Goal: Task Accomplishment & Management: Complete application form

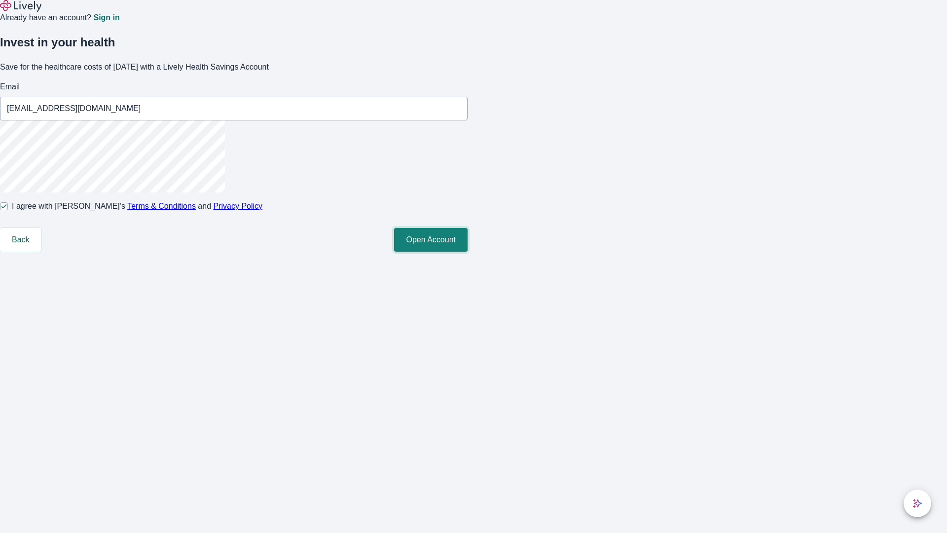
click at [467, 251] on button "Open Account" at bounding box center [430, 240] width 73 height 24
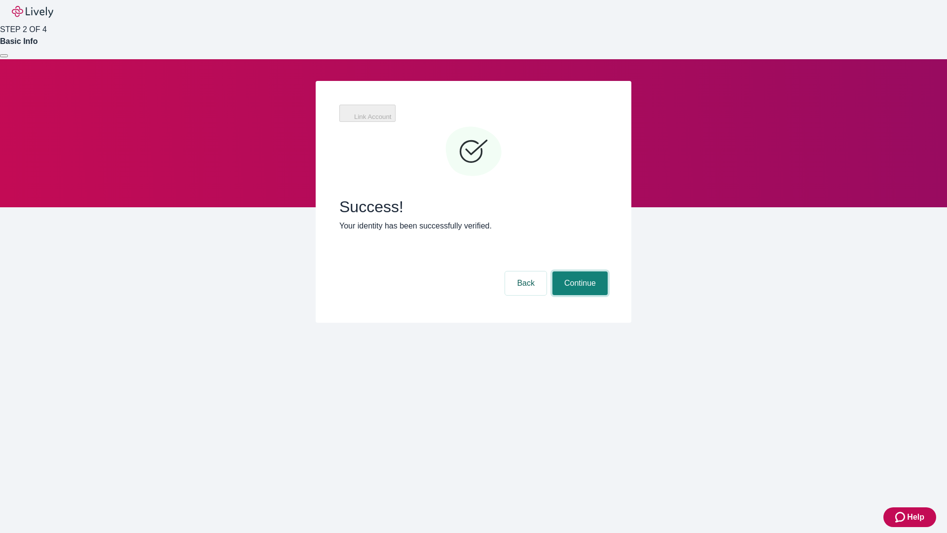
click at [578, 271] on button "Continue" at bounding box center [579, 283] width 55 height 24
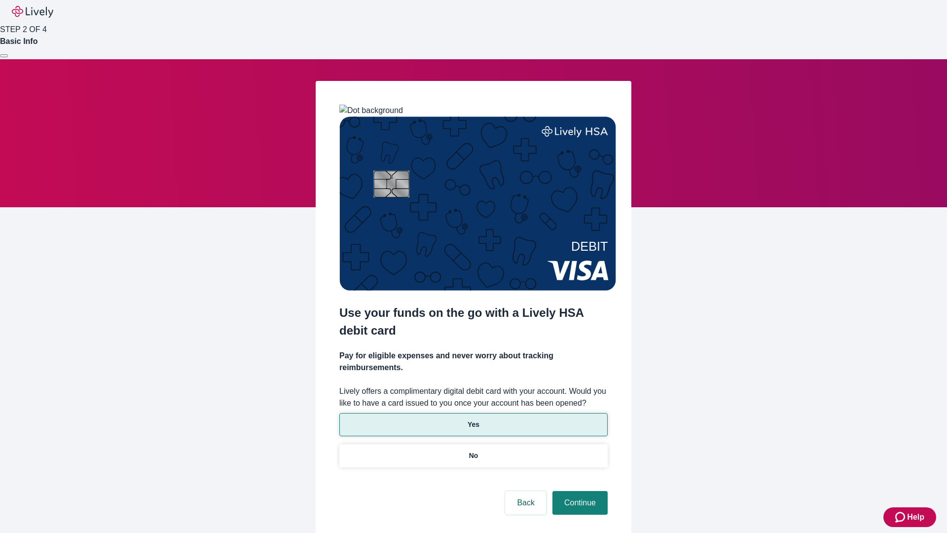
click at [473, 419] on p "Yes" at bounding box center [473, 424] width 12 height 10
click at [578, 491] on button "Continue" at bounding box center [579, 503] width 55 height 24
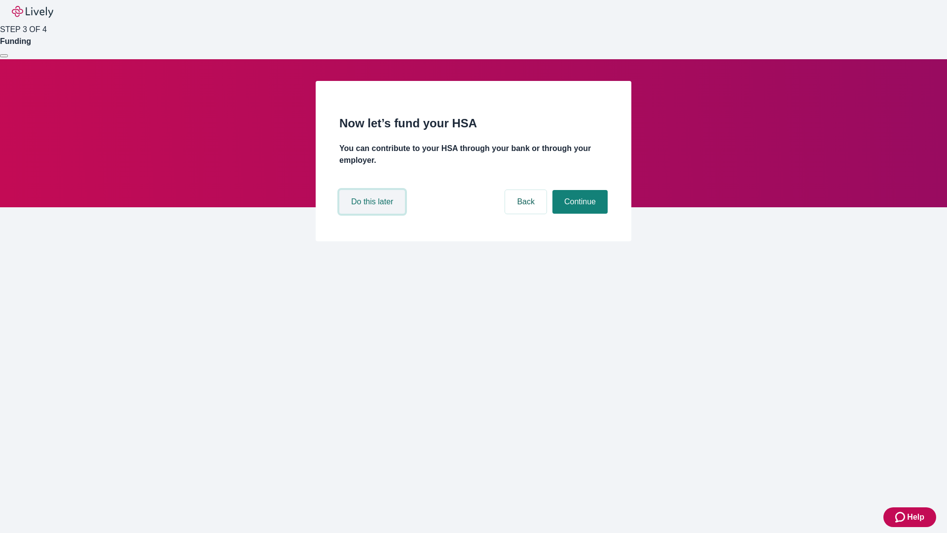
click at [373, 214] on button "Do this later" at bounding box center [372, 202] width 66 height 24
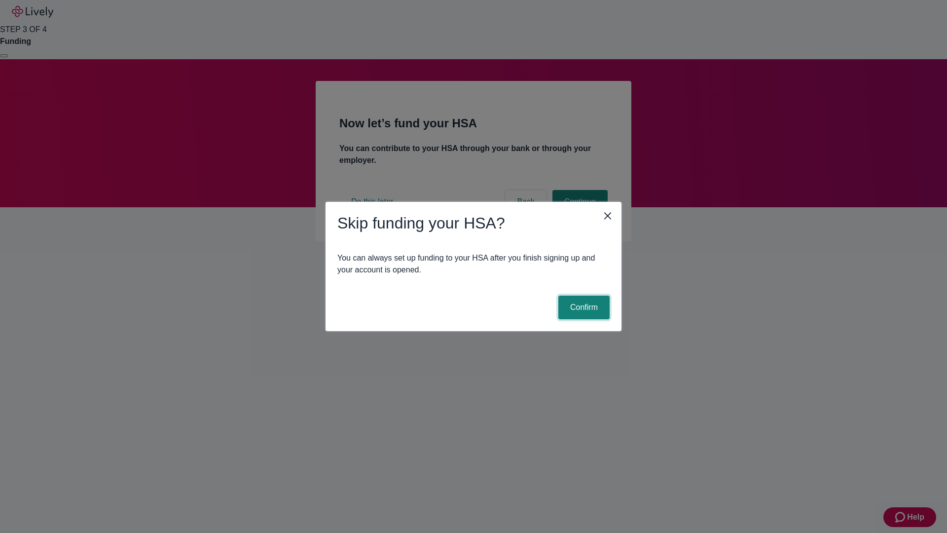
click at [582, 307] on button "Confirm" at bounding box center [583, 307] width 51 height 24
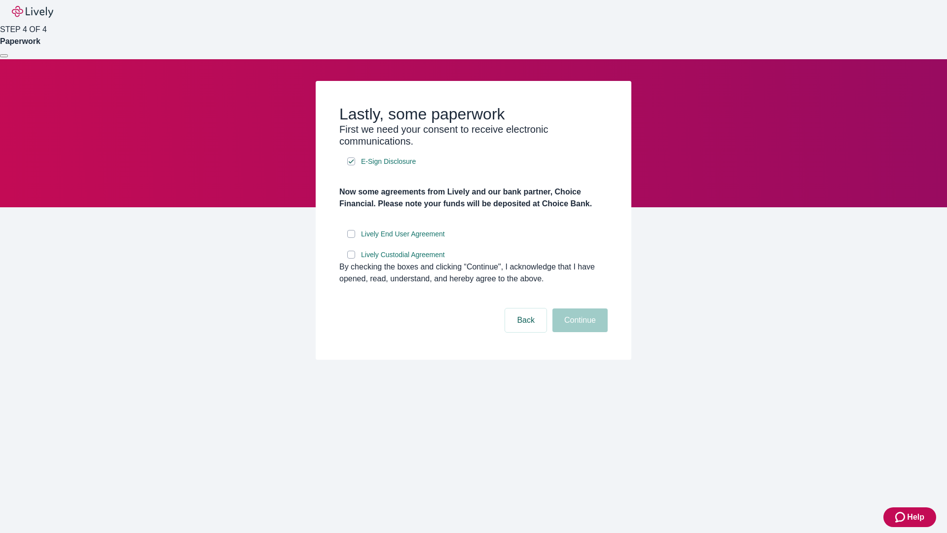
click at [351, 238] on input "Lively End User Agreement" at bounding box center [351, 234] width 8 height 8
checkbox input "true"
click at [351, 258] on input "Lively Custodial Agreement" at bounding box center [351, 255] width 8 height 8
checkbox input "true"
click at [578, 332] on button "Continue" at bounding box center [579, 320] width 55 height 24
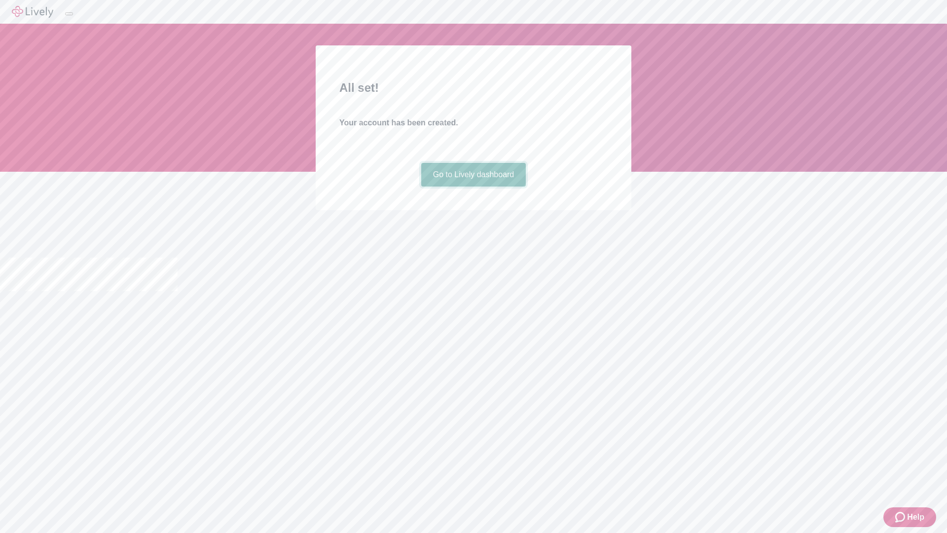
click at [473, 186] on link "Go to Lively dashboard" at bounding box center [473, 175] width 105 height 24
